Goal: Information Seeking & Learning: Understand process/instructions

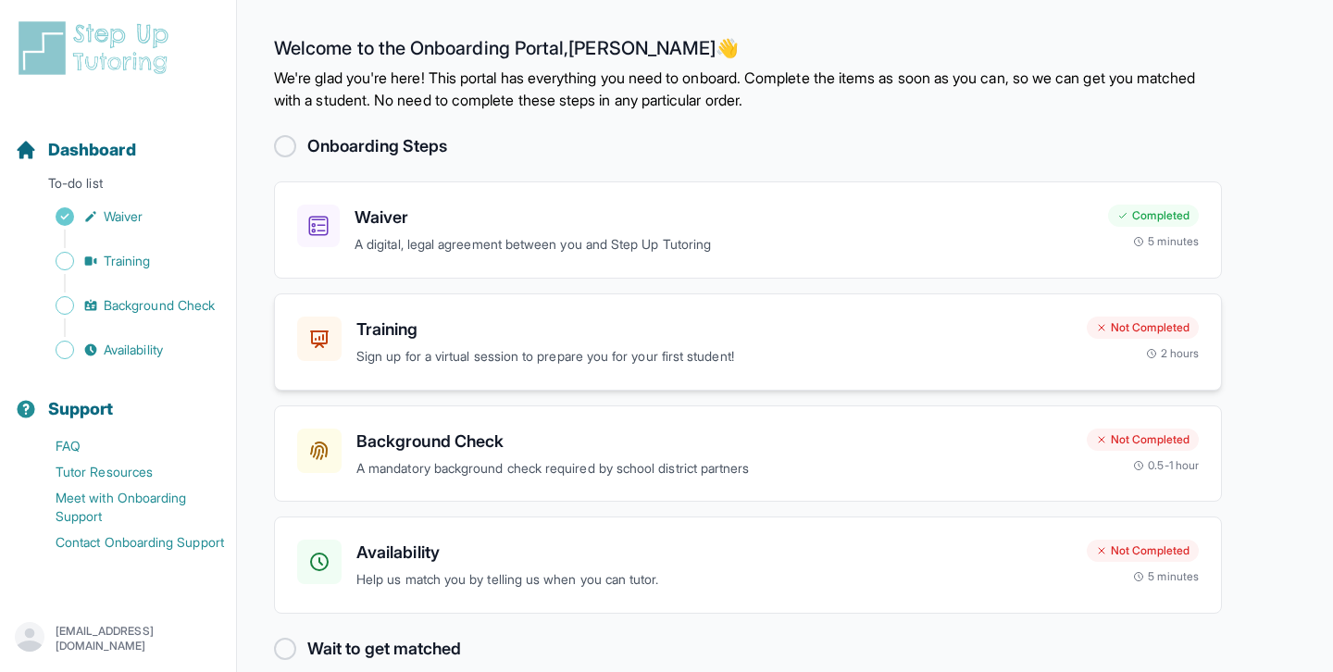
click at [751, 341] on h3 "Training" at bounding box center [713, 329] width 715 height 26
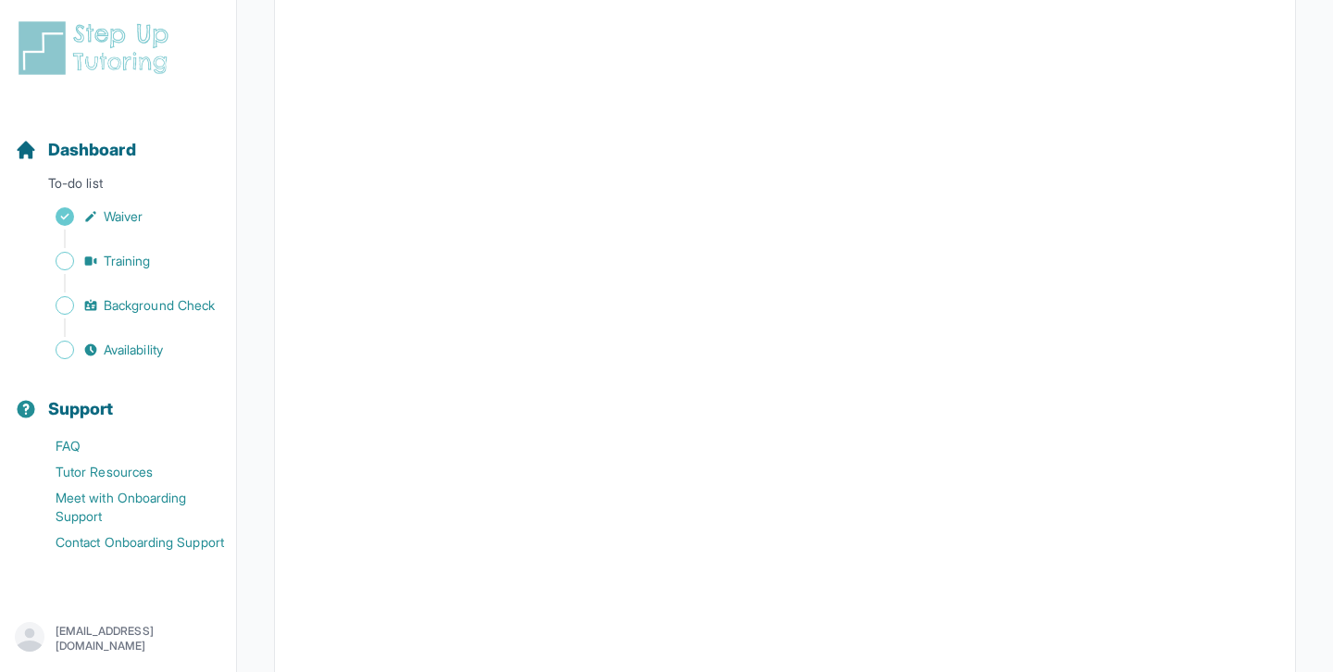
scroll to position [417, 0]
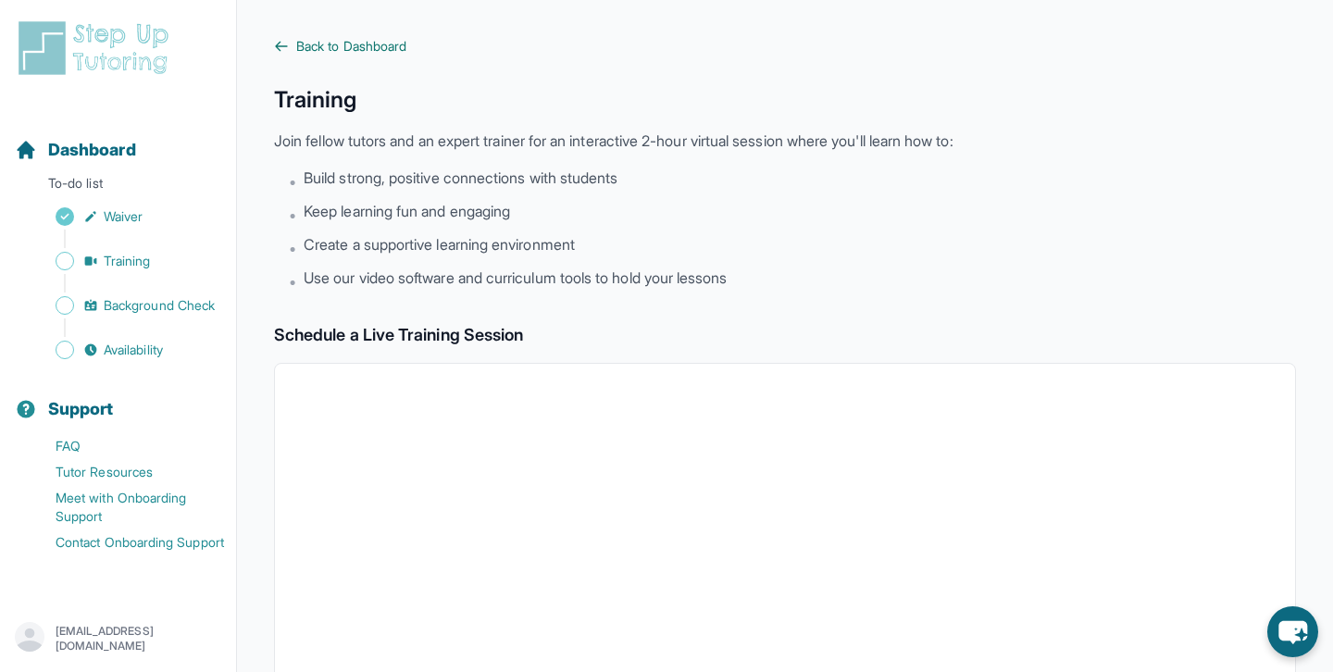
click at [331, 40] on span "Back to Dashboard" at bounding box center [351, 46] width 110 height 19
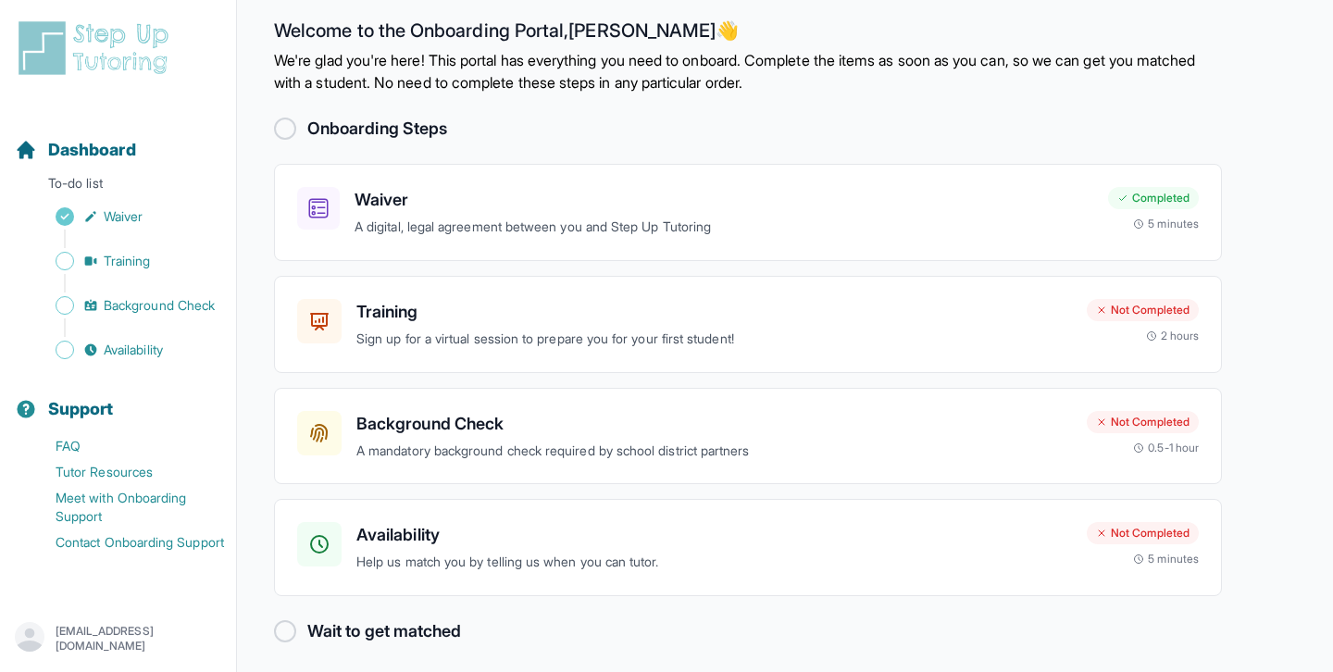
scroll to position [27, 0]
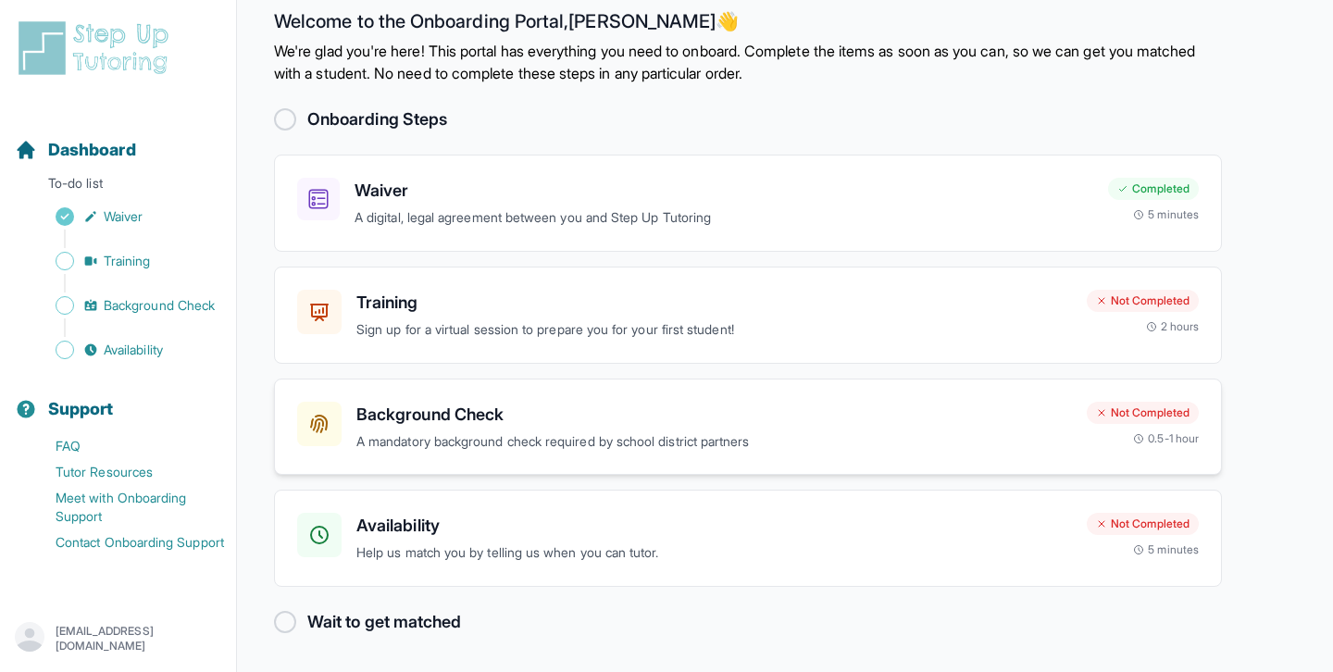
click at [788, 431] on p "A mandatory background check required by school district partners" at bounding box center [713, 441] width 715 height 21
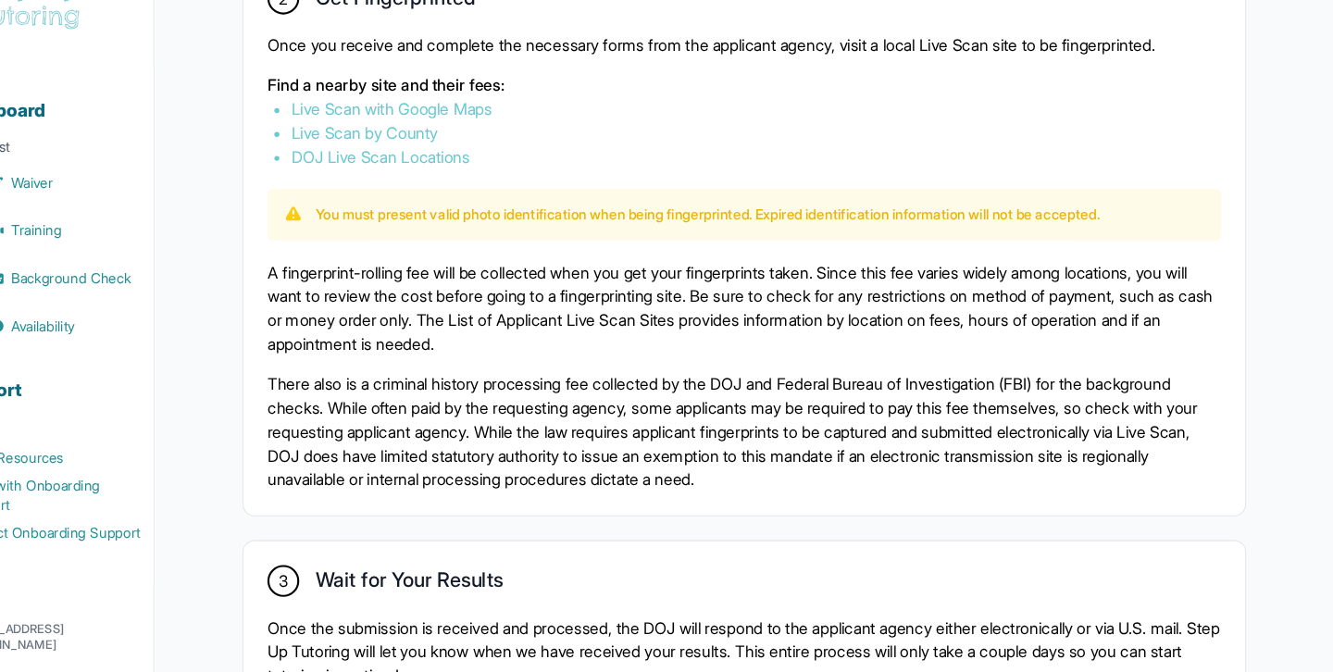
scroll to position [1075, 0]
click at [675, 384] on div "A fingerprint-rolling fee will be collected when you get your fingerprints take…" at bounding box center [784, 395] width 887 height 215
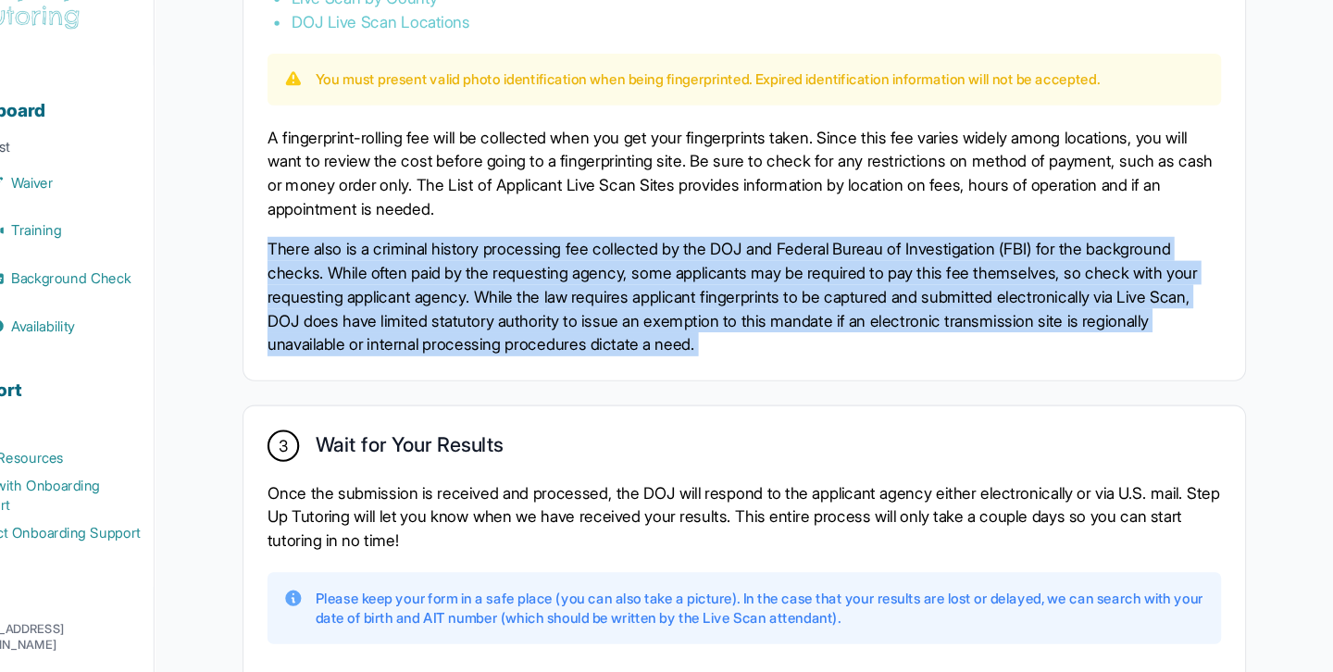
scroll to position [1290, 0]
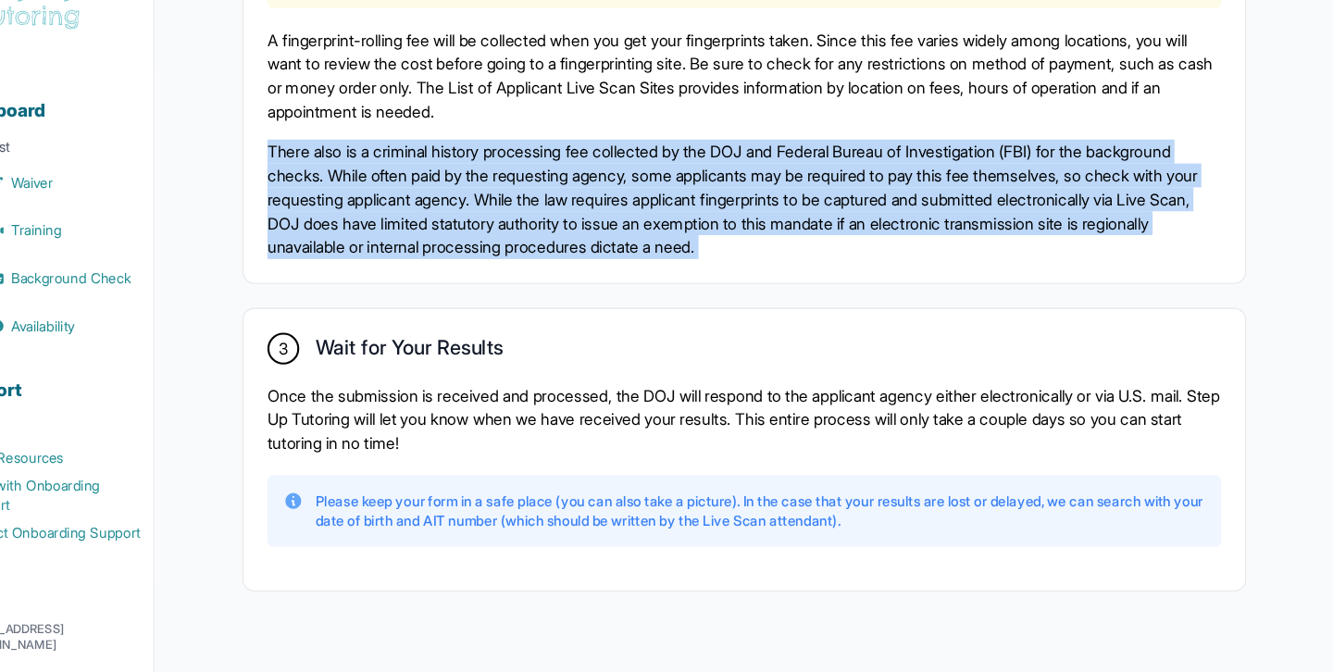
click at [665, 426] on p "Once the submission is received and processed, the DOJ will respond to the appl…" at bounding box center [784, 436] width 887 height 67
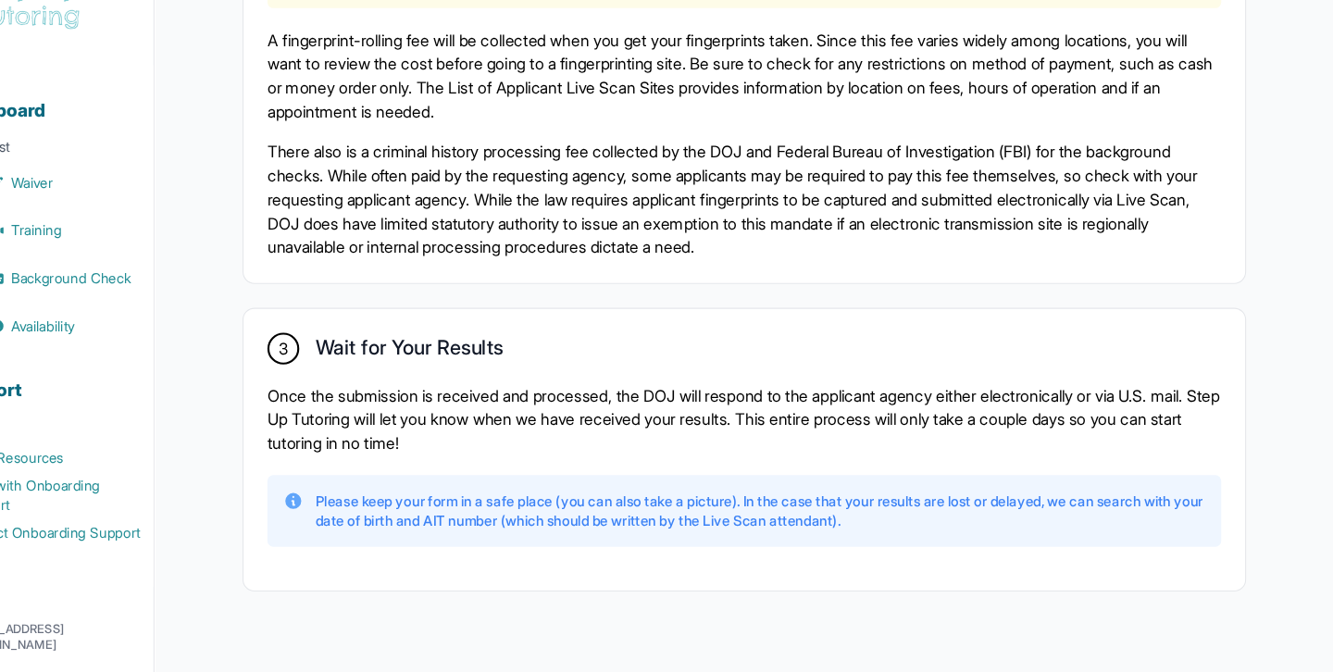
click at [665, 426] on p "Once the submission is received and processed, the DOJ will respond to the appl…" at bounding box center [784, 436] width 887 height 67
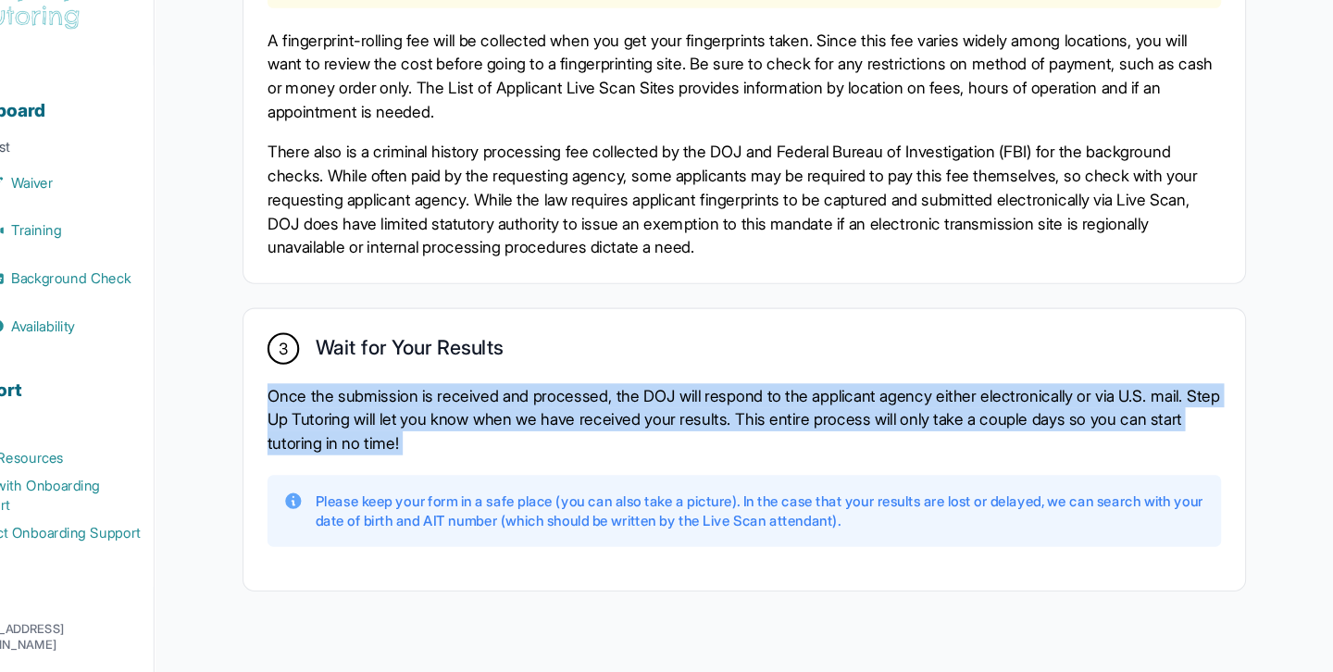
click at [665, 426] on p "Once the submission is received and processed, the DOJ will respond to the appl…" at bounding box center [784, 436] width 887 height 67
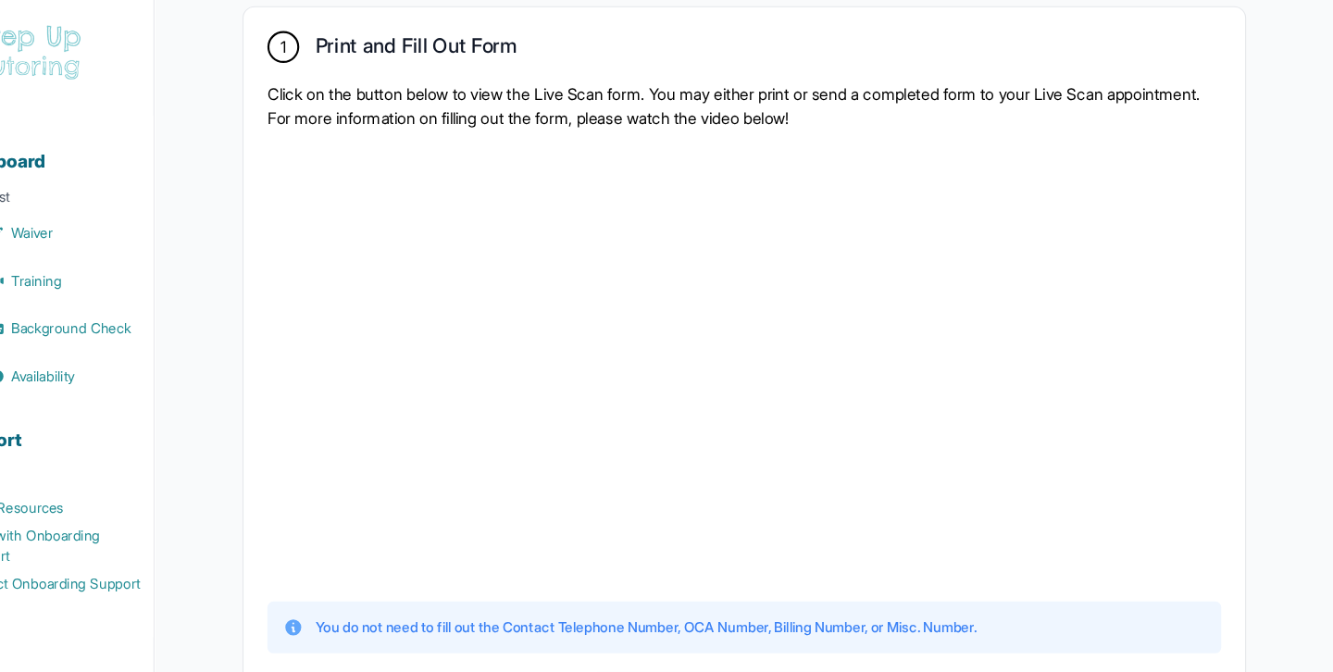
scroll to position [351, 0]
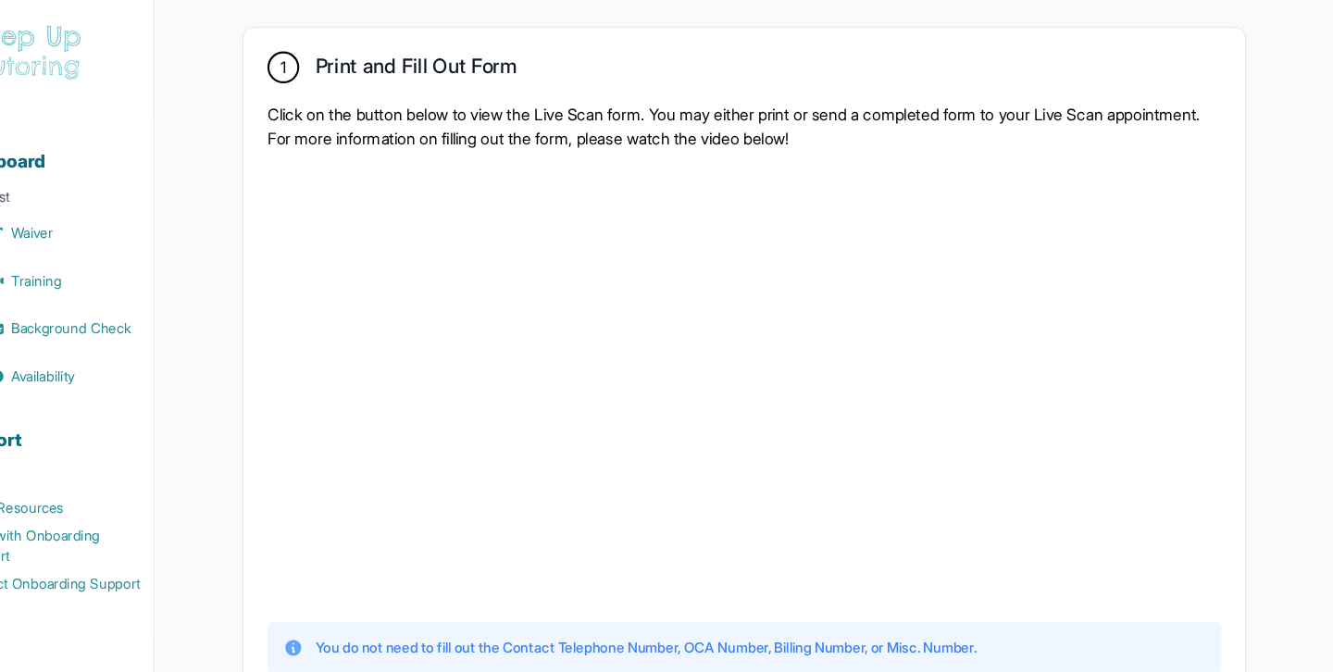
click at [649, 103] on p "Click on the button below to view the Live Scan form. You may either print or s…" at bounding box center [784, 117] width 887 height 44
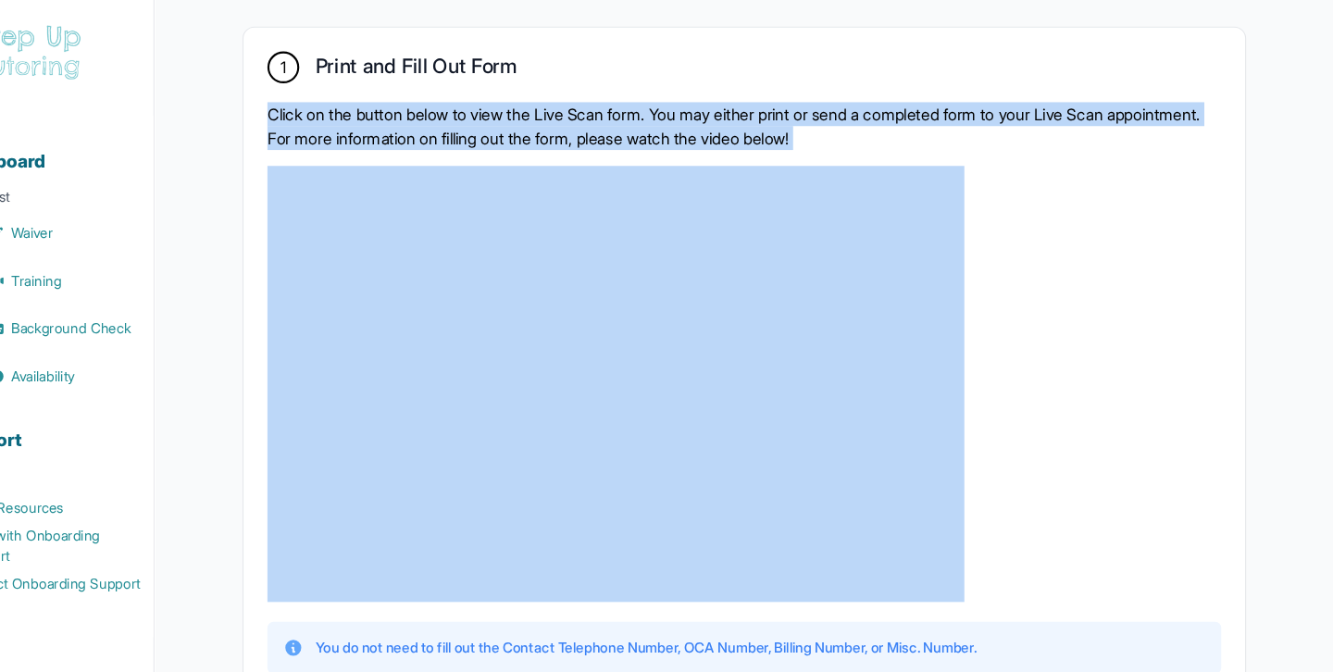
click at [649, 103] on p "Click on the button below to view the Live Scan form. You may either print or s…" at bounding box center [784, 117] width 887 height 44
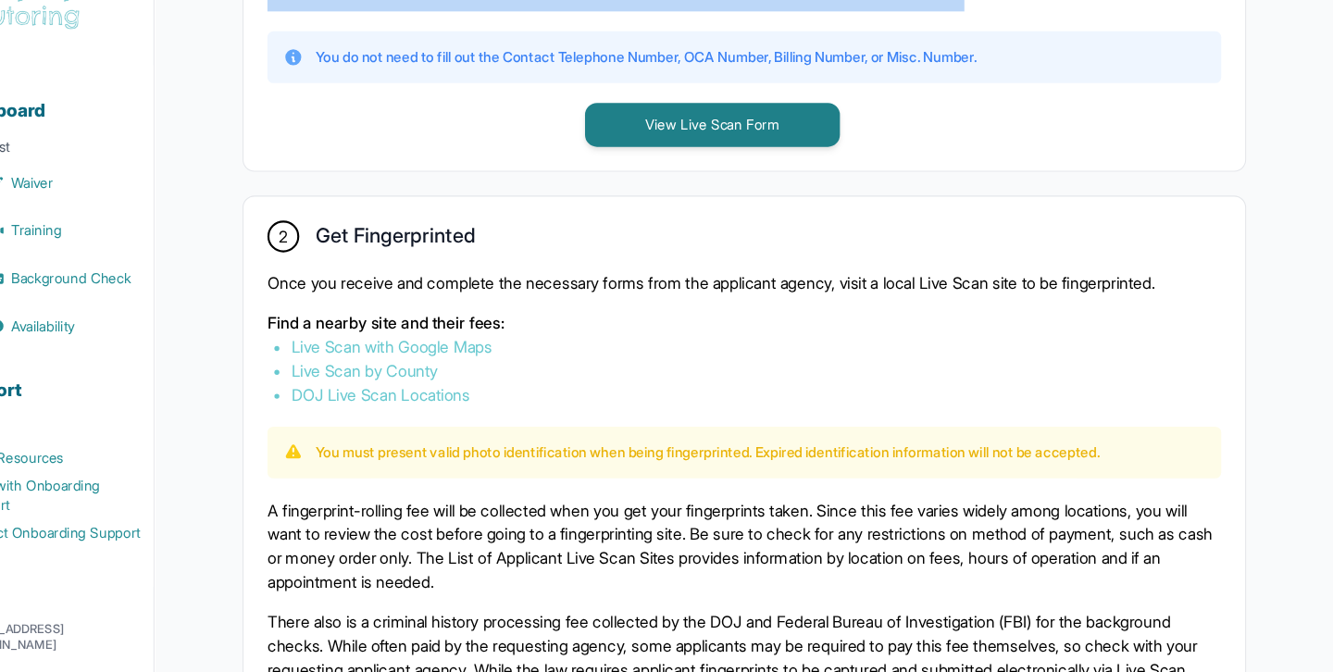
scroll to position [860, 0]
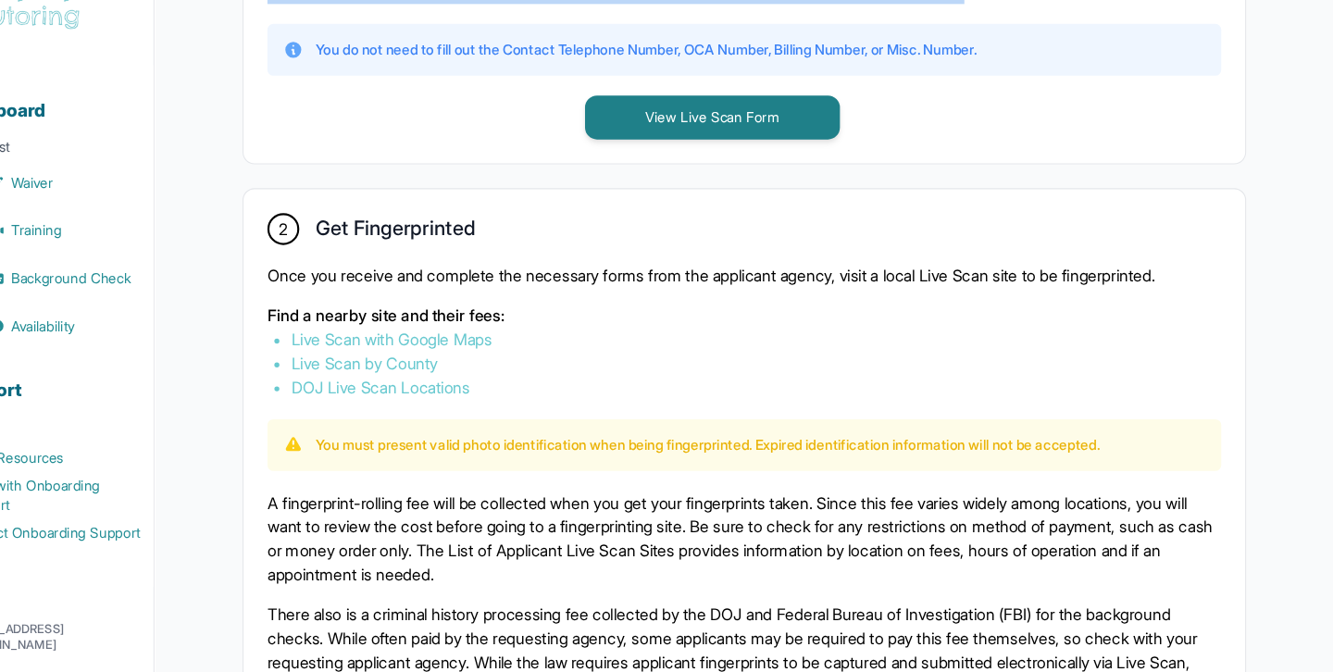
click at [457, 366] on link "Live Scan with Google Maps" at bounding box center [457, 362] width 187 height 19
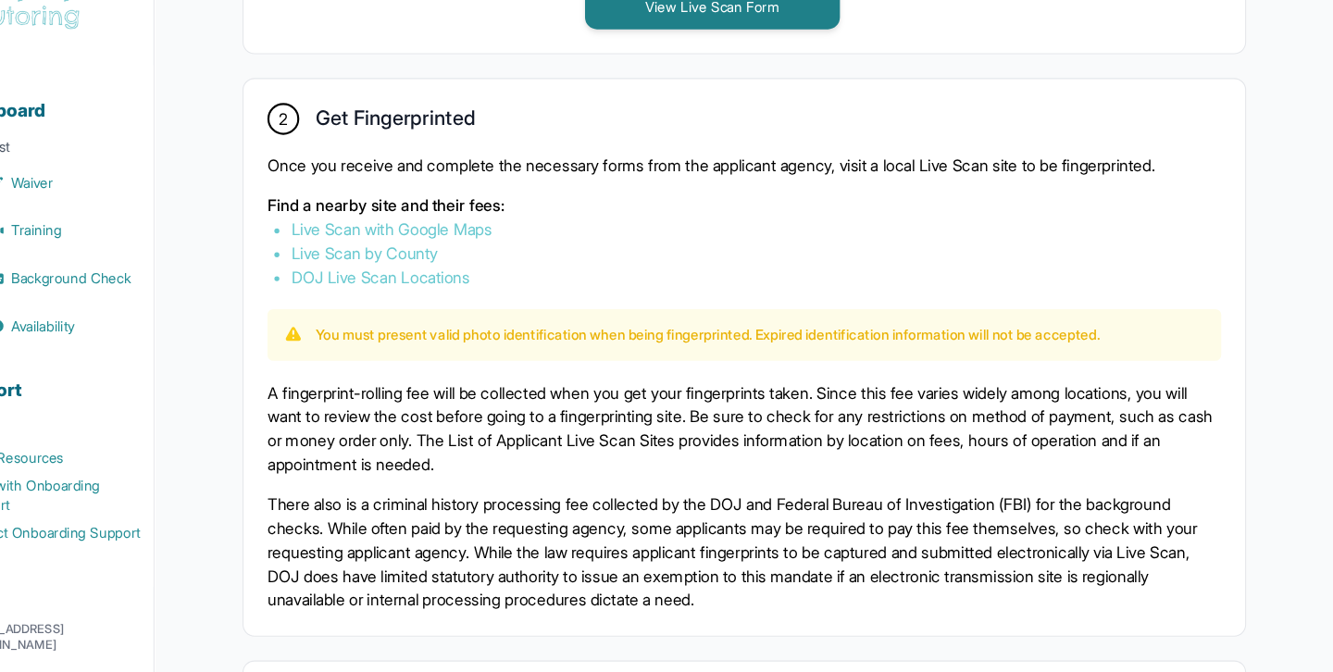
scroll to position [969, 0]
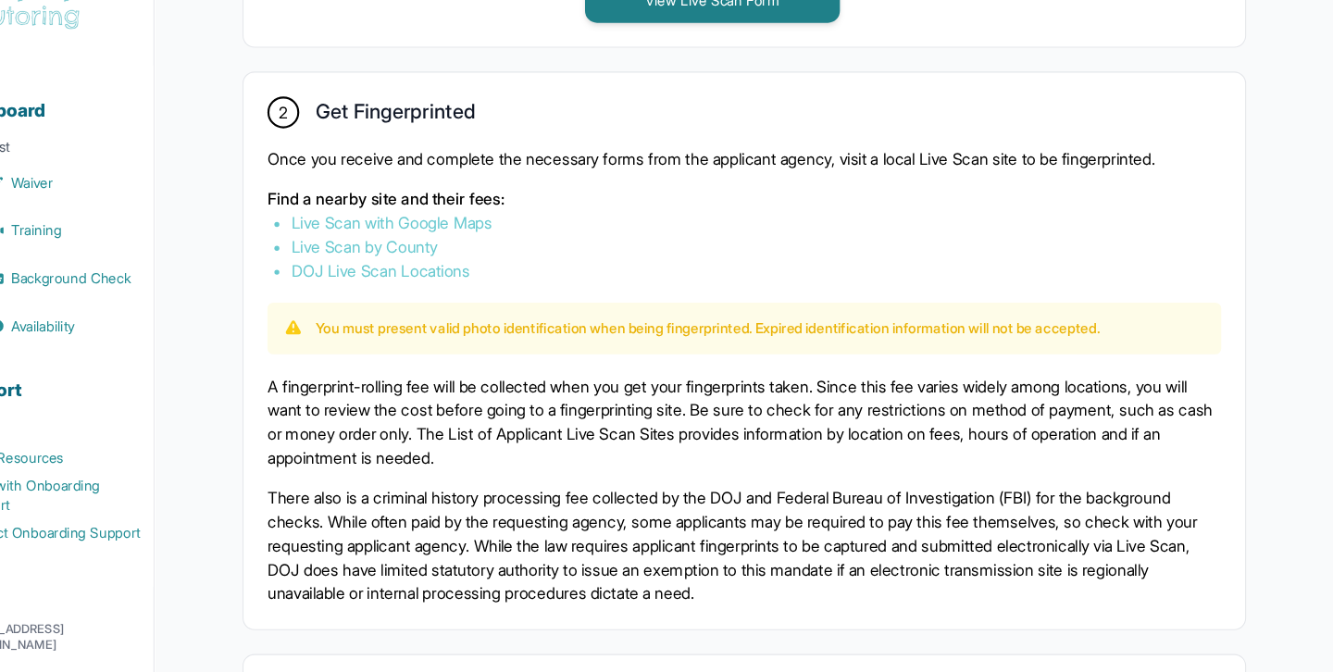
click at [535, 479] on p "A fingerprint-rolling fee will be collected when you get your fingerprints take…" at bounding box center [784, 438] width 887 height 89
click at [536, 475] on p "A fingerprint-rolling fee will be collected when you get your fingerprints take…" at bounding box center [784, 438] width 887 height 89
click at [561, 453] on p "A fingerprint-rolling fee will be collected when you get your fingerprints take…" at bounding box center [784, 438] width 887 height 89
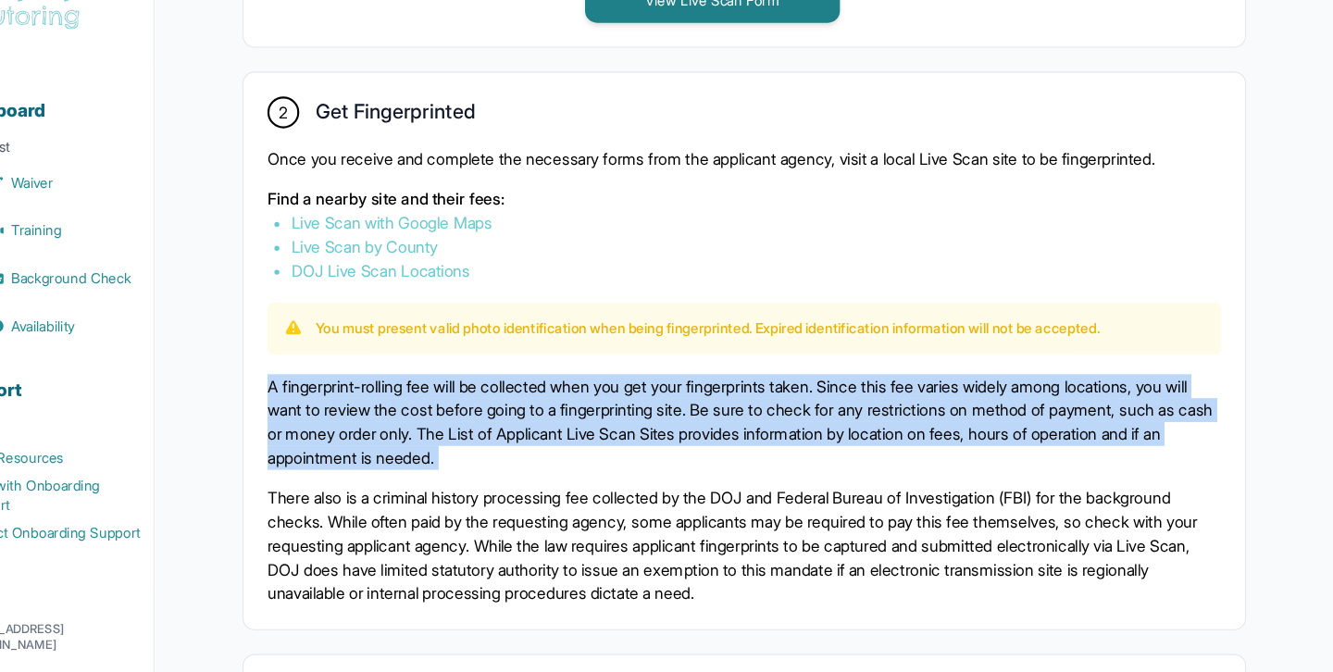
click at [773, 242] on li "Live Scan with Google Maps" at bounding box center [785, 253] width 842 height 22
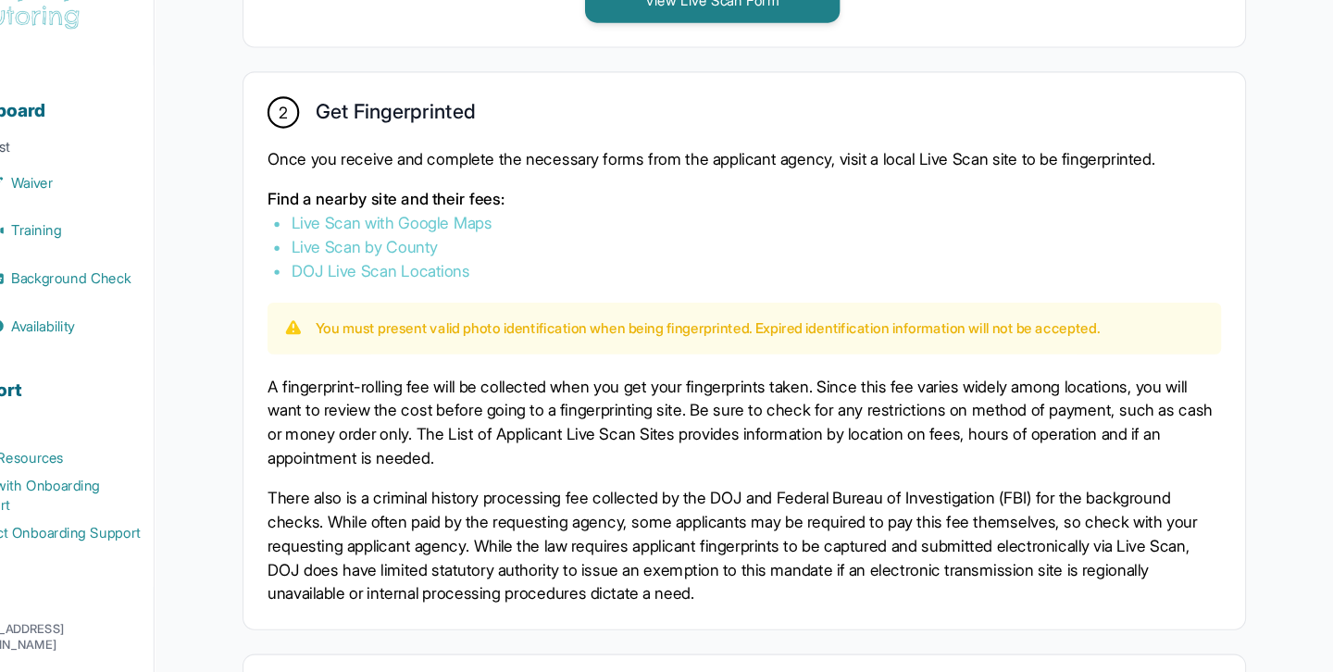
click at [773, 242] on li "Live Scan with Google Maps" at bounding box center [785, 253] width 842 height 22
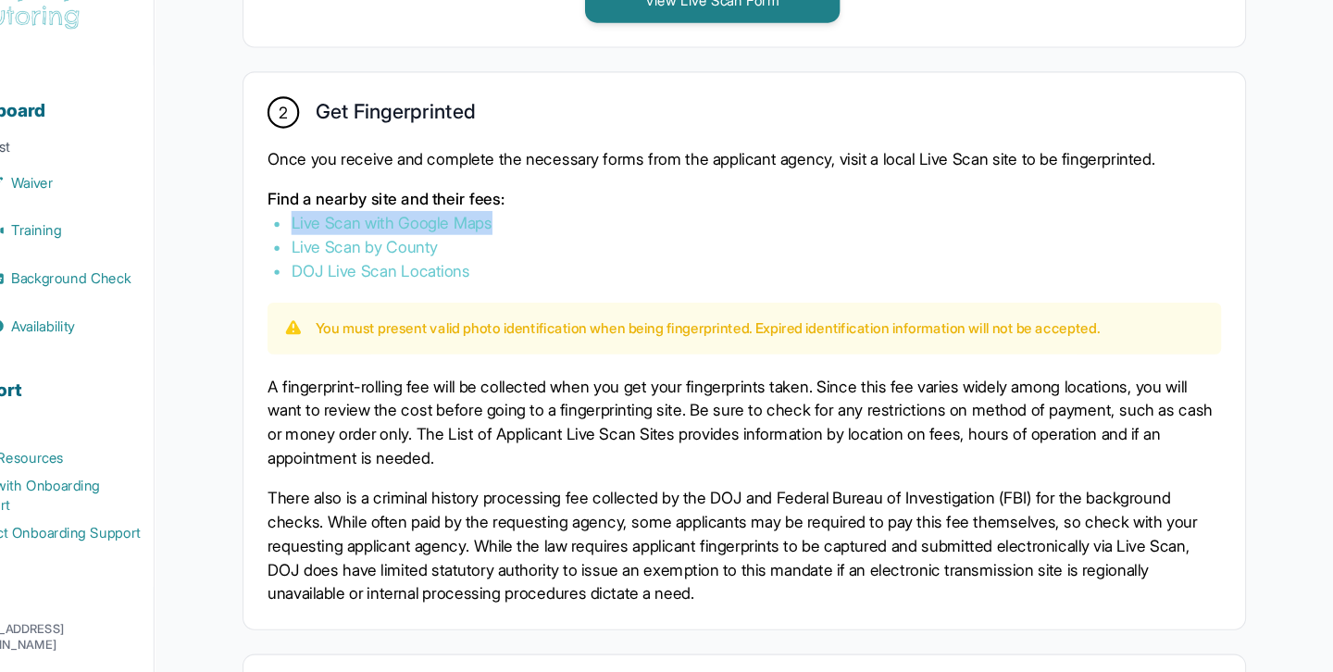
click at [697, 420] on p "A fingerprint-rolling fee will be collected when you get your fingerprints take…" at bounding box center [784, 438] width 887 height 89
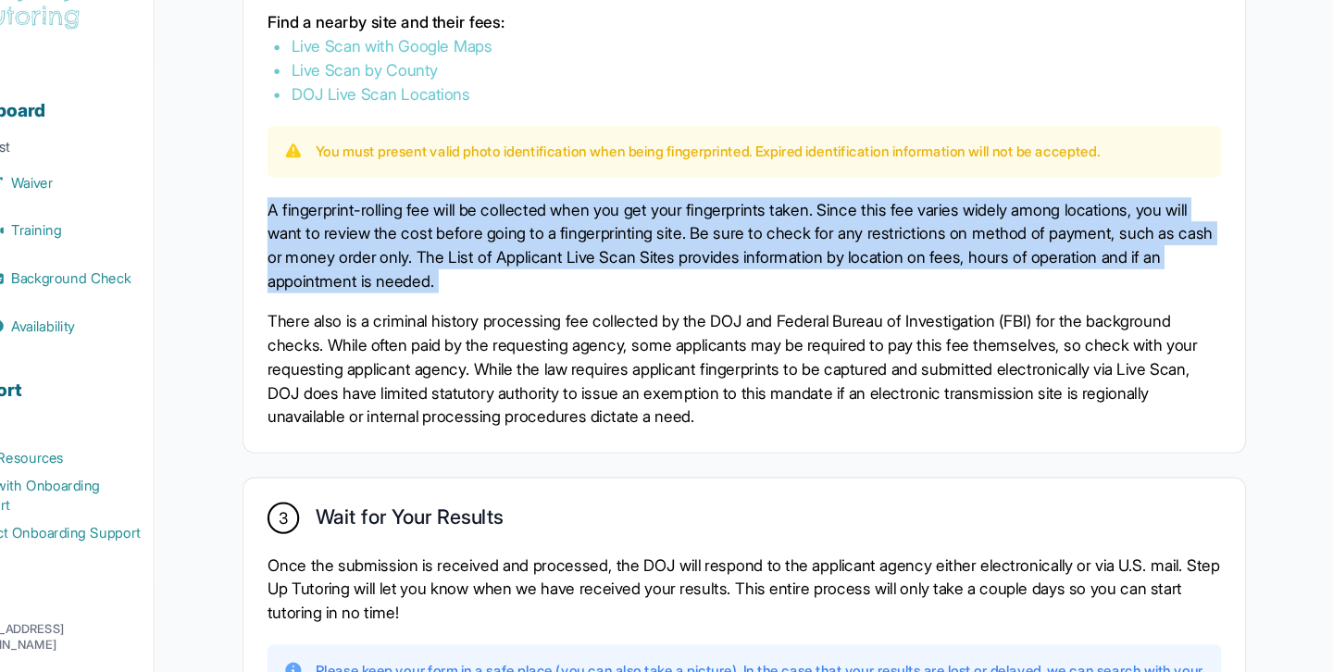
scroll to position [1162, 0]
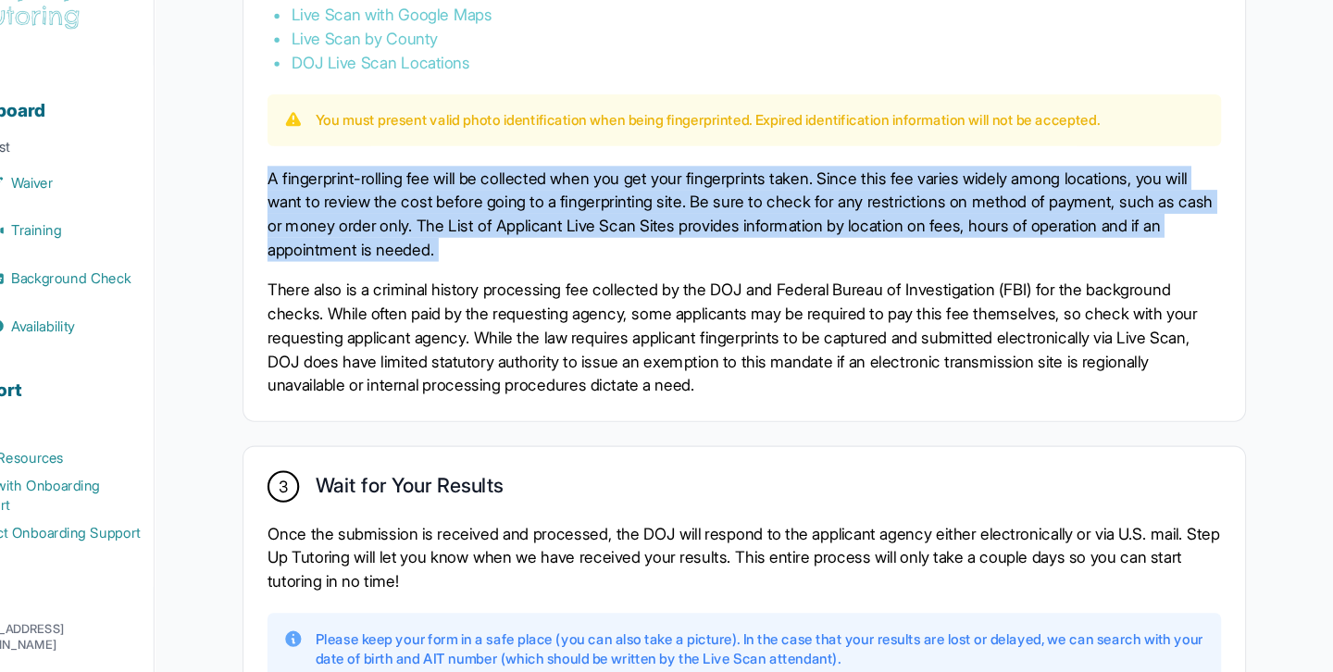
click at [697, 420] on div "2 Get Fingerprinted Once you receive and complete the necessary forms from the …" at bounding box center [784, 178] width 931 height 517
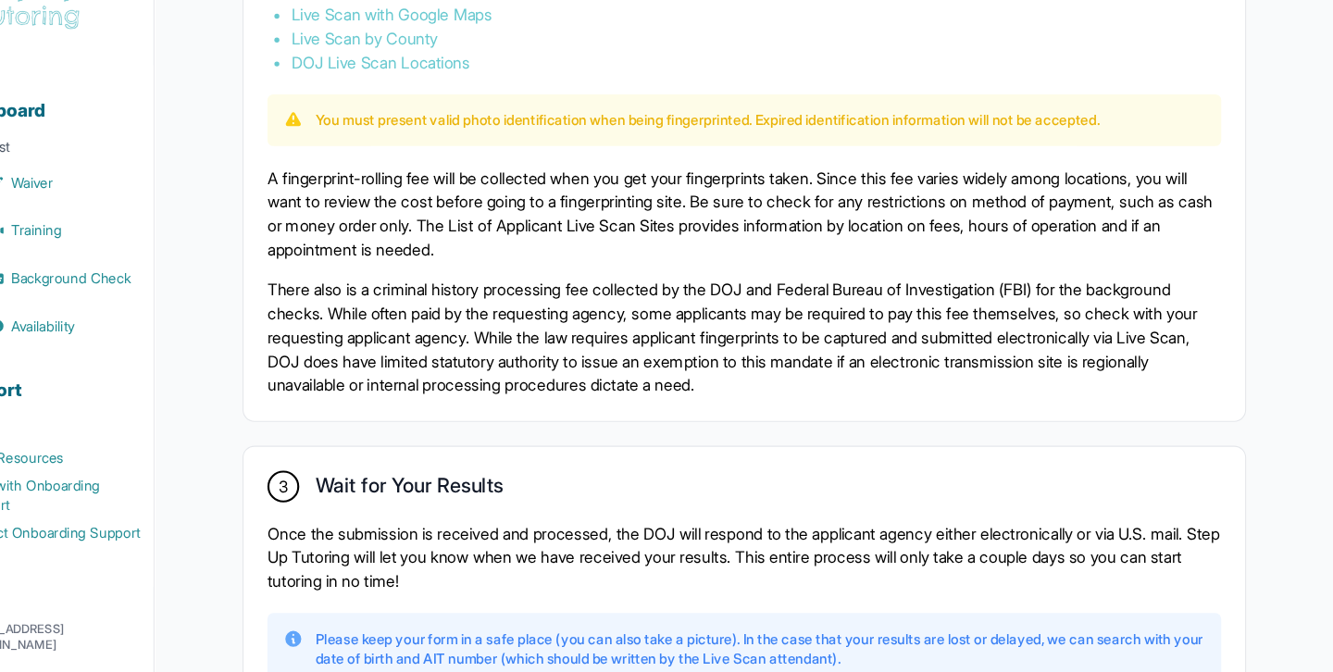
click at [832, 273] on p "A fingerprint-rolling fee will be collected when you get your fingerprints take…" at bounding box center [784, 245] width 887 height 89
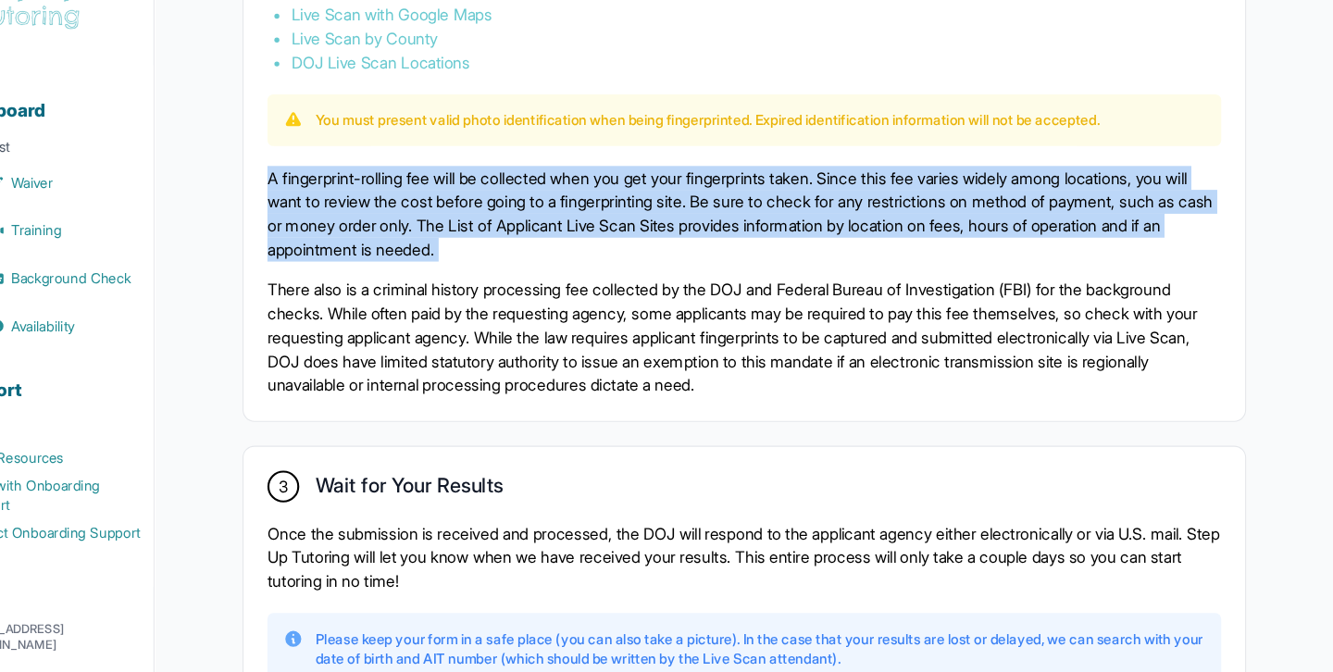
scroll to position [1324, 0]
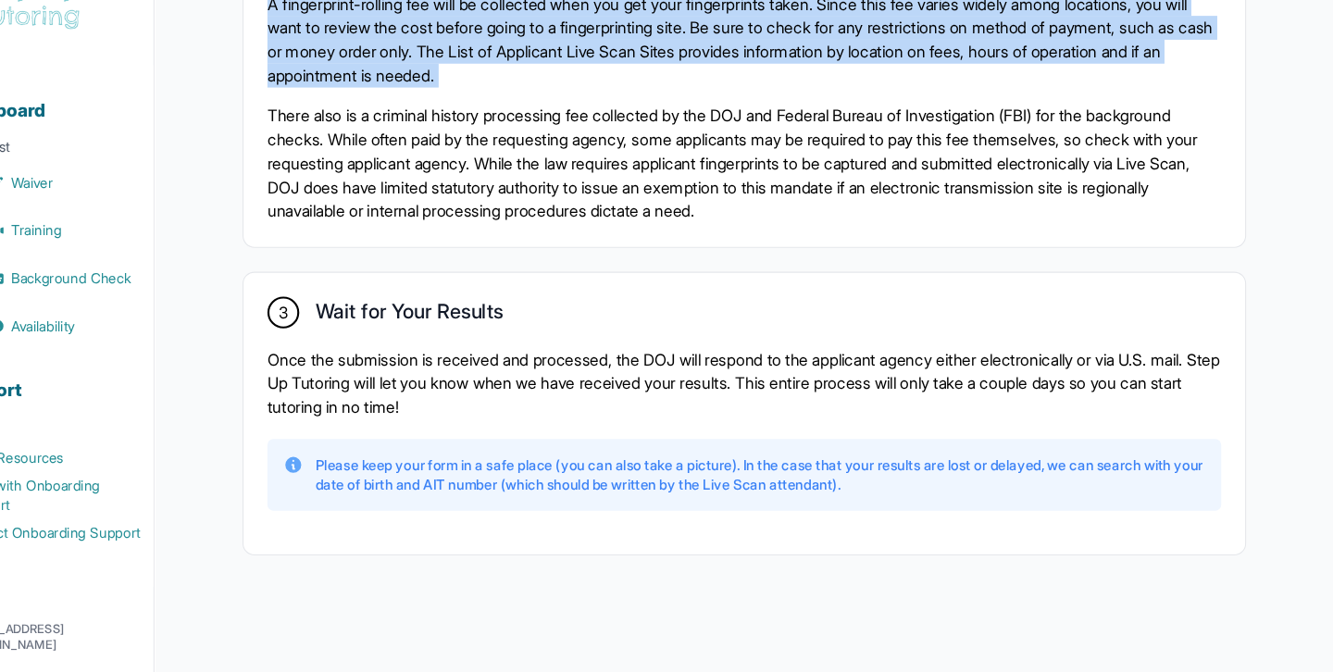
click at [799, 351] on div "3 Wait for Your Results" at bounding box center [784, 338] width 887 height 32
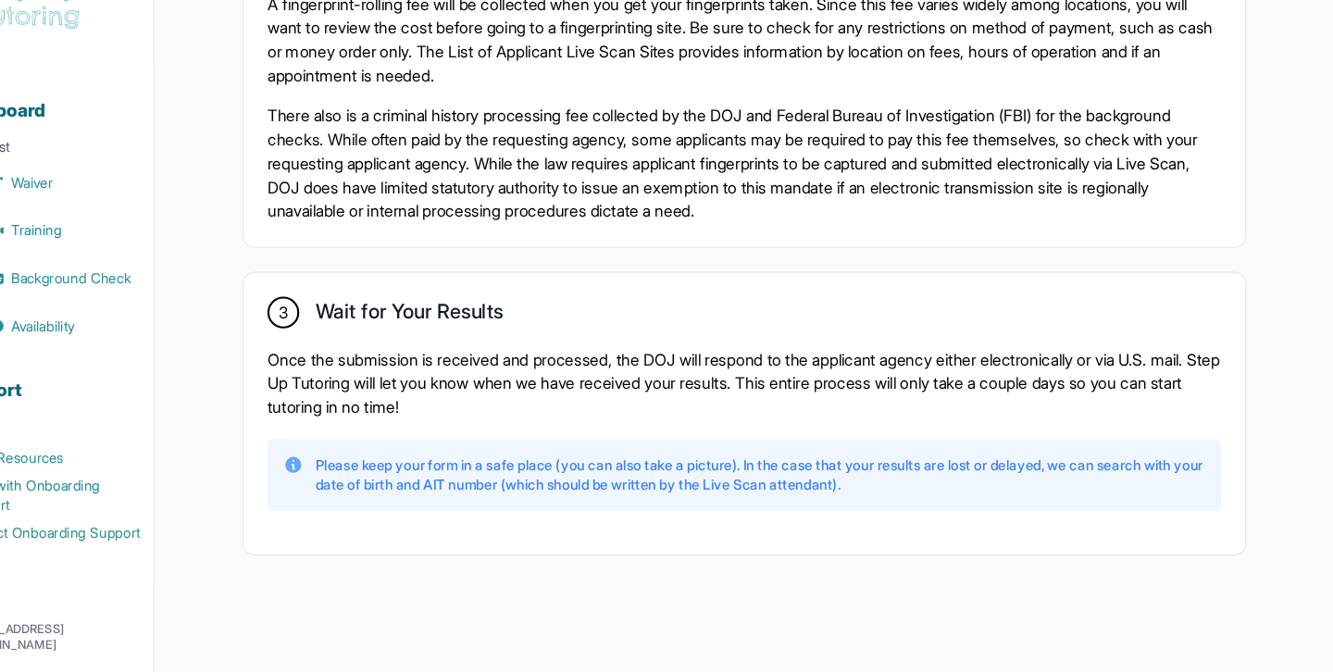
click at [799, 351] on div "3 Wait for Your Results" at bounding box center [784, 338] width 887 height 32
click at [777, 388] on p "Once the submission is received and processed, the DOJ will respond to the appl…" at bounding box center [784, 402] width 887 height 67
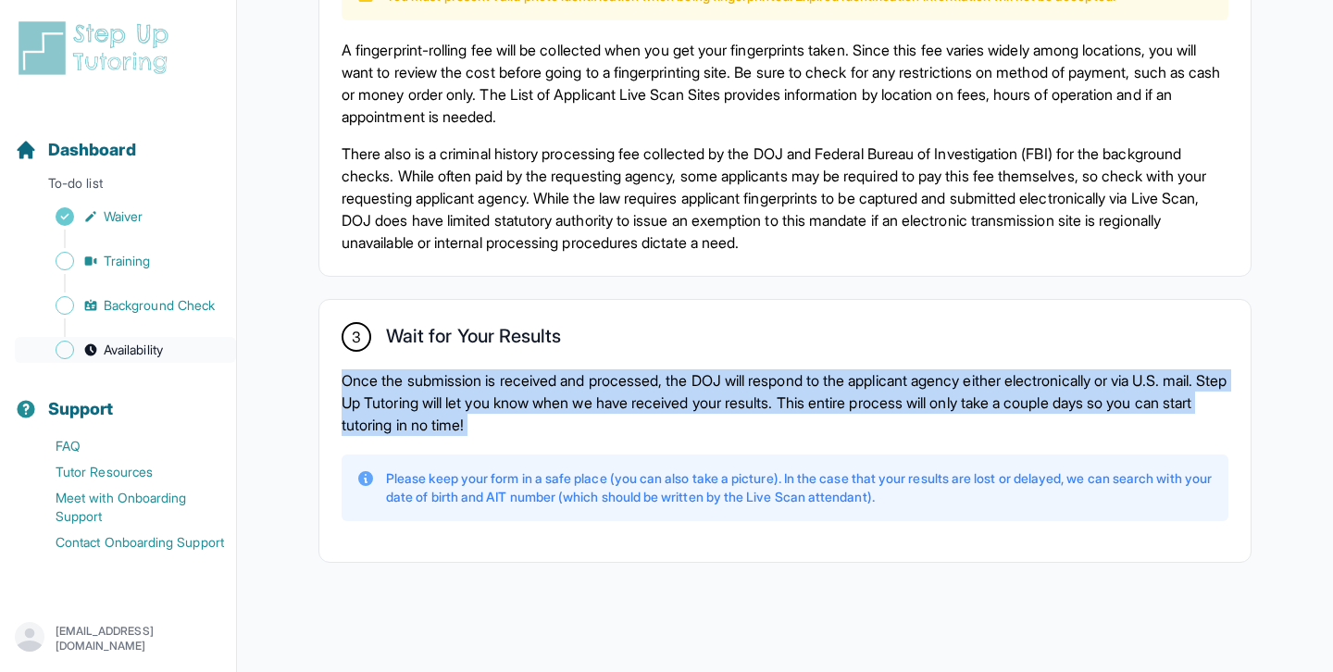
click at [162, 342] on span "Availability" at bounding box center [133, 350] width 59 height 19
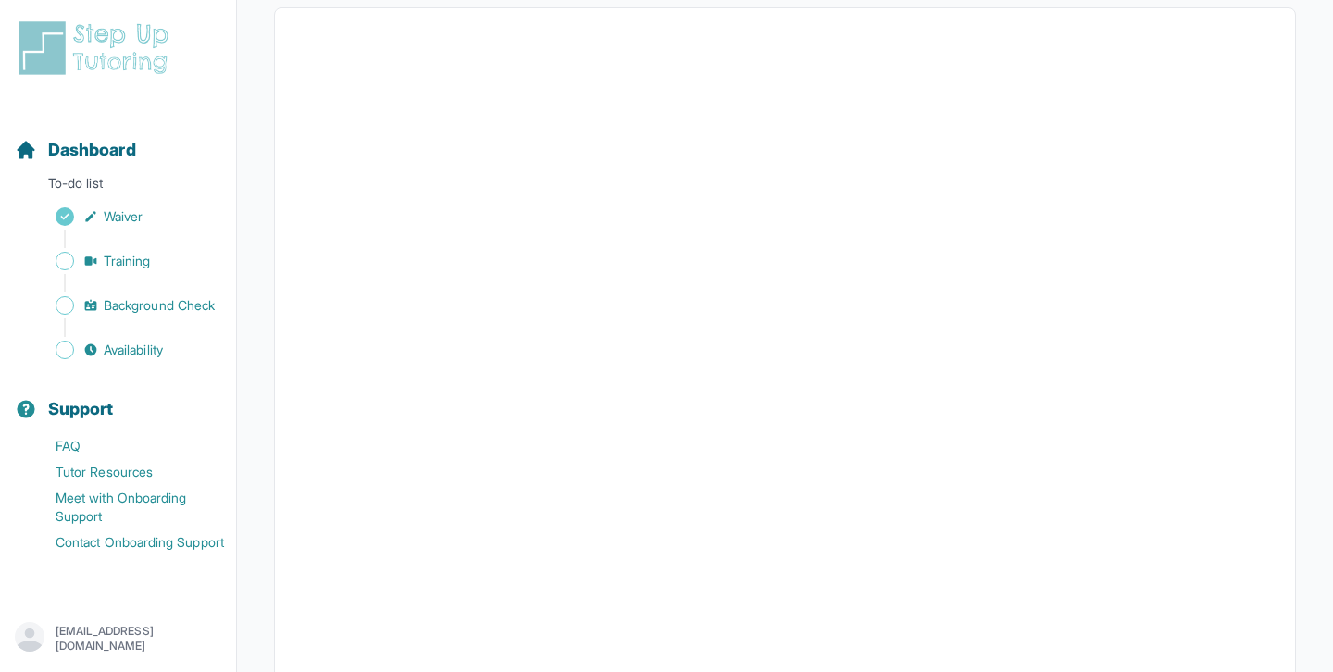
scroll to position [194, 0]
click at [174, 255] on link "Training" at bounding box center [125, 261] width 221 height 26
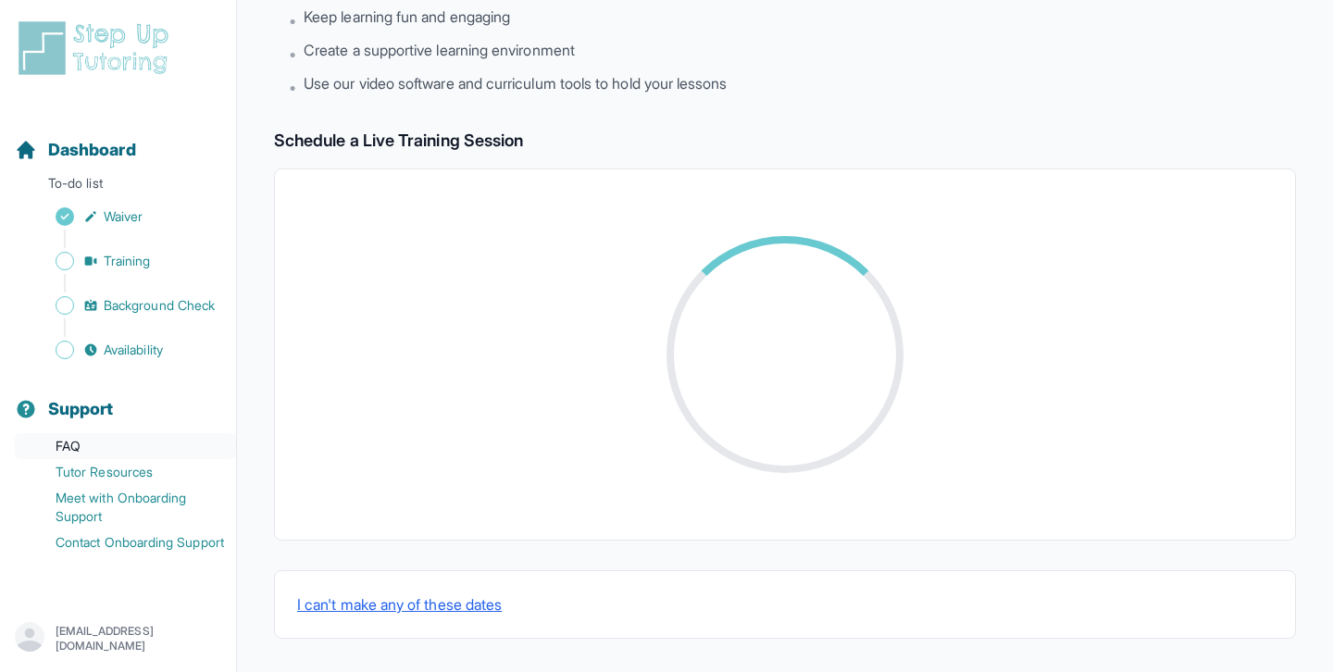
click at [134, 441] on link "FAQ" at bounding box center [125, 446] width 221 height 26
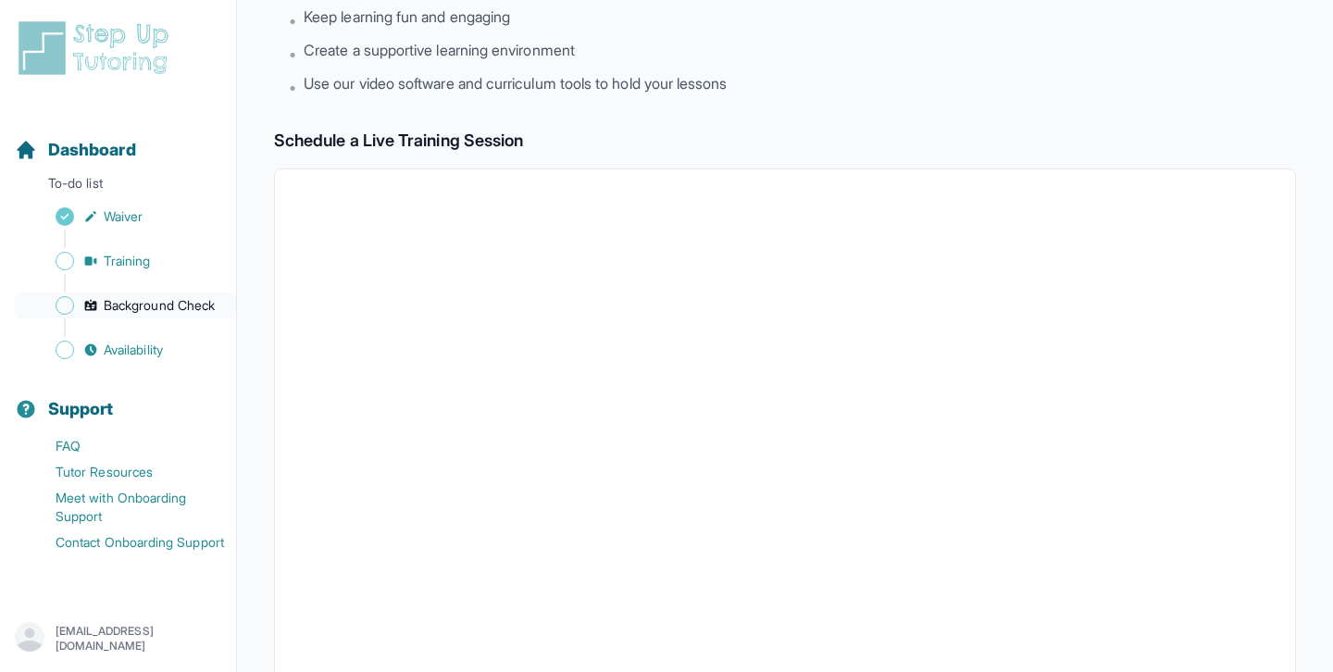
click at [177, 316] on link "Background Check" at bounding box center [125, 305] width 221 height 26
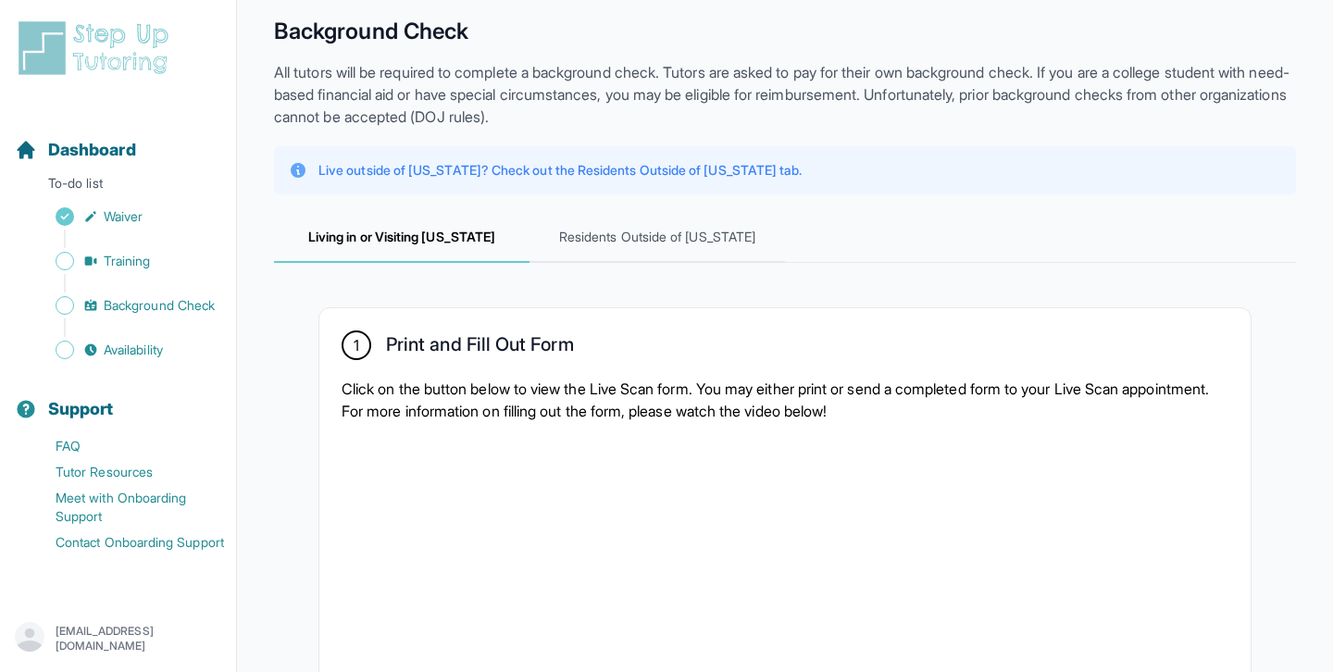
scroll to position [70, 0]
click at [708, 250] on span "Residents Outside of [US_STATE]" at bounding box center [656, 236] width 255 height 50
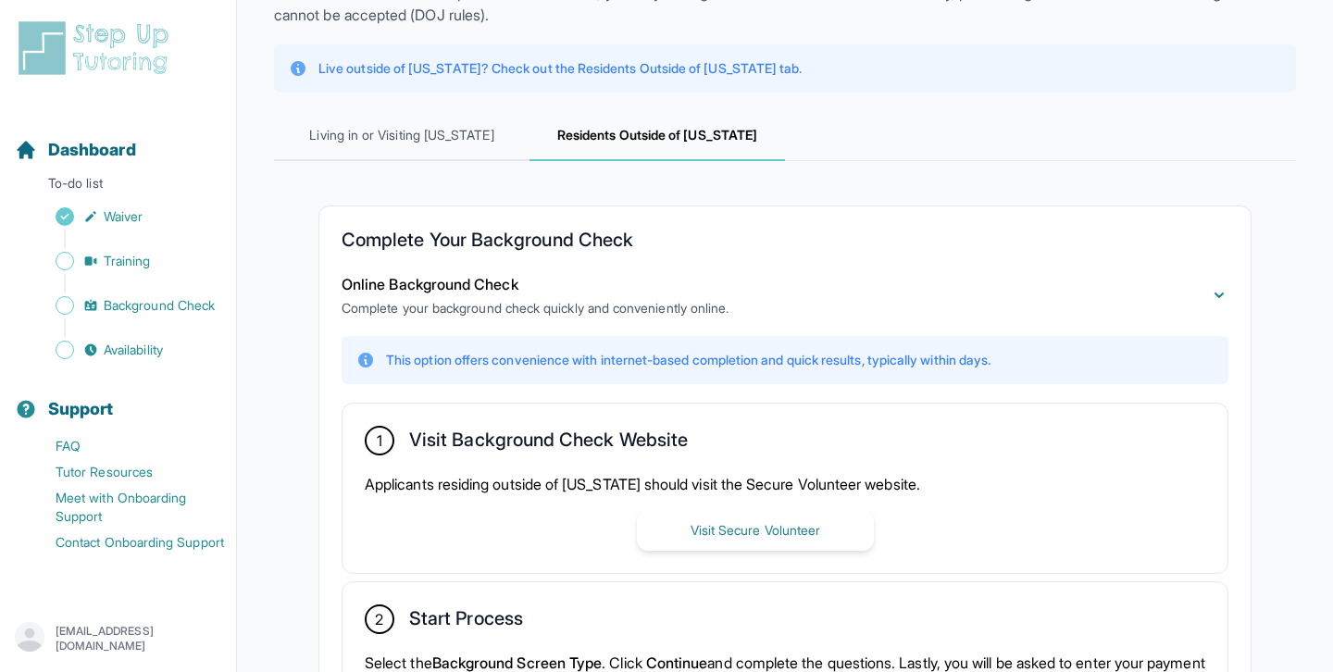
scroll to position [38, 0]
